Goal: Task Accomplishment & Management: Use online tool/utility

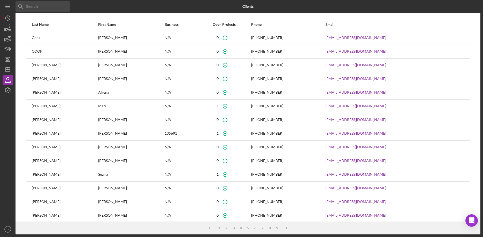
scroll to position [20, 0]
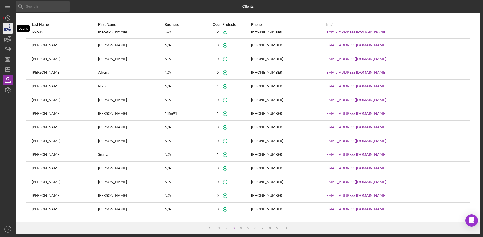
click at [6, 31] on g "button" at bounding box center [8, 29] width 6 height 3
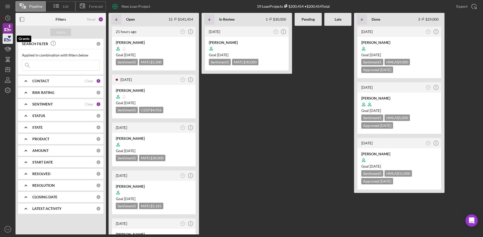
click at [9, 38] on icon "button" at bounding box center [9, 37] width 3 height 3
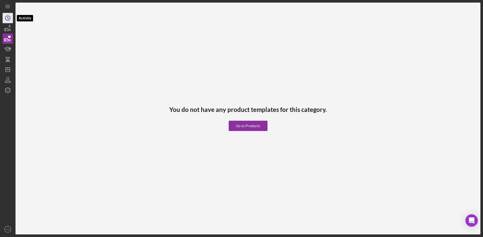
click at [4, 18] on icon "Icon/History" at bounding box center [7, 18] width 13 height 13
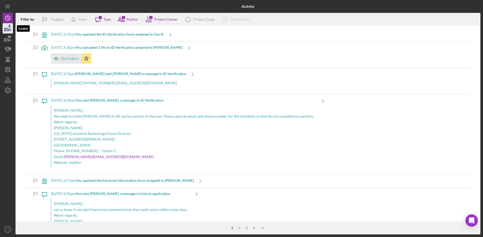
click at [4, 32] on icon "button" at bounding box center [7, 28] width 13 height 13
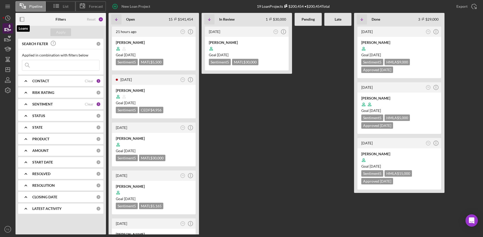
click at [7, 29] on icon "button" at bounding box center [7, 28] width 13 height 13
click at [5, 18] on icon "Icon/History" at bounding box center [7, 18] width 13 height 13
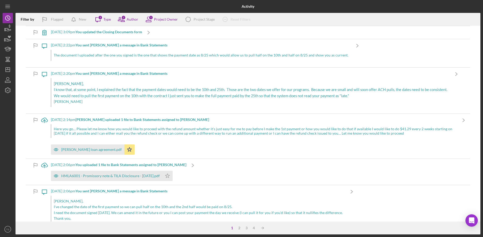
scroll to position [1739, 0]
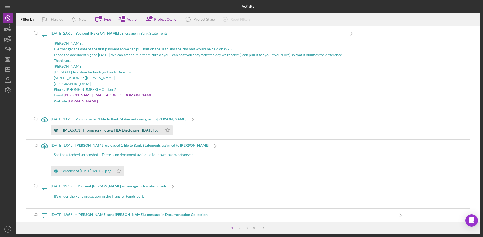
click at [99, 131] on div "HMLA6001 - Promissory note & TILA Disclosure - [DATE].pdf" at bounding box center [110, 130] width 98 height 4
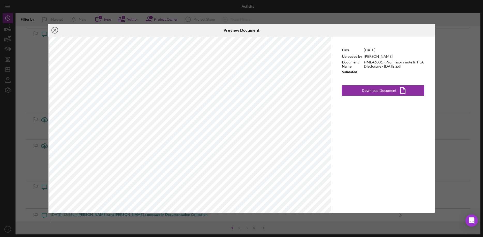
click at [54, 30] on icon "Icon/Close" at bounding box center [54, 30] width 13 height 13
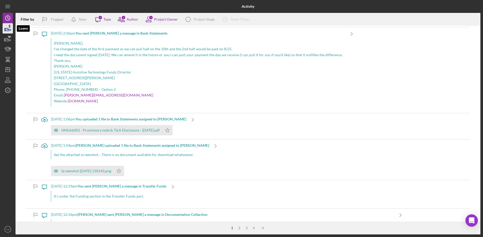
click at [5, 29] on polygon "button" at bounding box center [5, 29] width 1 height 3
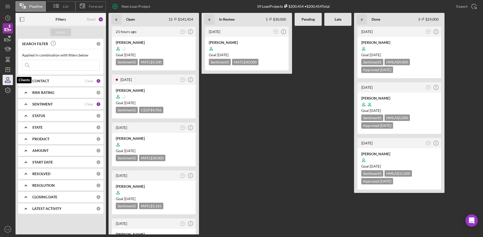
click at [9, 80] on icon "button" at bounding box center [7, 79] width 3 height 3
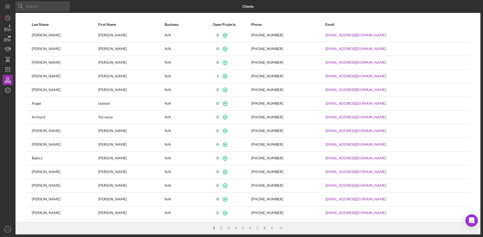
scroll to position [20, 0]
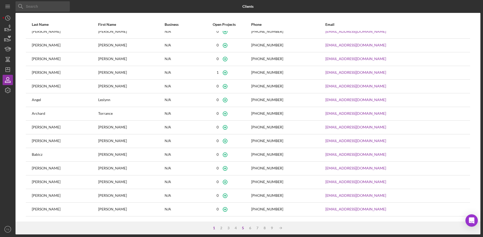
click at [243, 228] on div "5" at bounding box center [242, 228] width 7 height 4
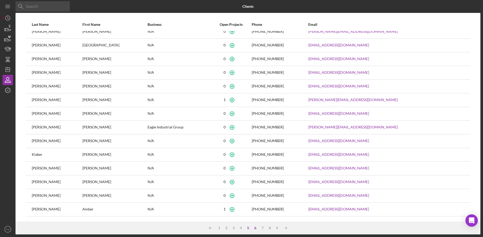
click at [255, 227] on div "6" at bounding box center [255, 228] width 7 height 4
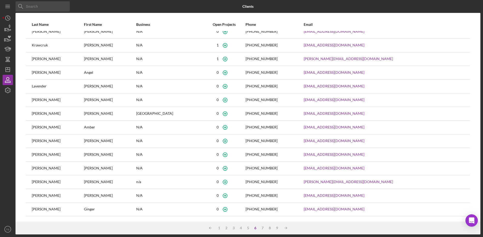
click at [84, 60] on div "[PERSON_NAME]" at bounding box center [110, 59] width 52 height 13
click at [29, 60] on td at bounding box center [29, 59] width 6 height 14
click at [9, 28] on icon "button" at bounding box center [7, 28] width 13 height 13
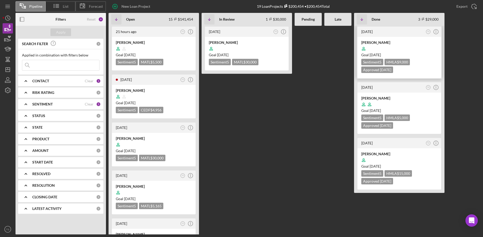
click at [384, 49] on div at bounding box center [399, 49] width 76 height 10
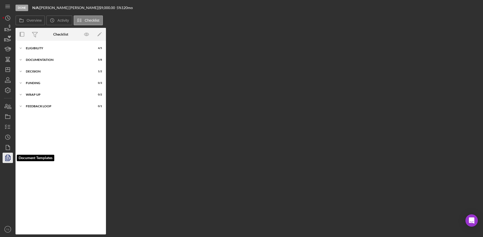
click at [8, 157] on icon "button" at bounding box center [7, 158] width 13 height 13
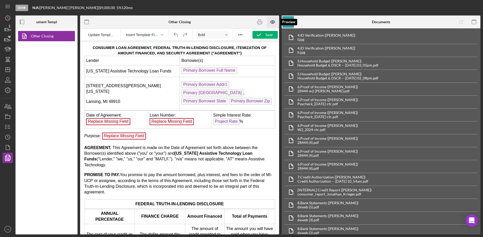
click at [273, 22] on icon "button" at bounding box center [273, 22] width 2 height 2
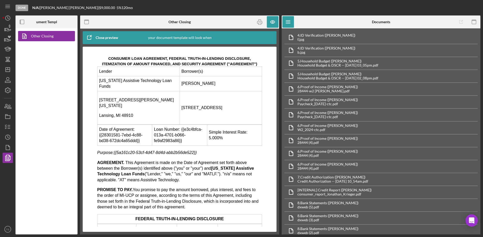
click at [219, 81] on td "[PERSON_NAME]" at bounding box center [221, 83] width 82 height 15
